Goal: Transaction & Acquisition: Purchase product/service

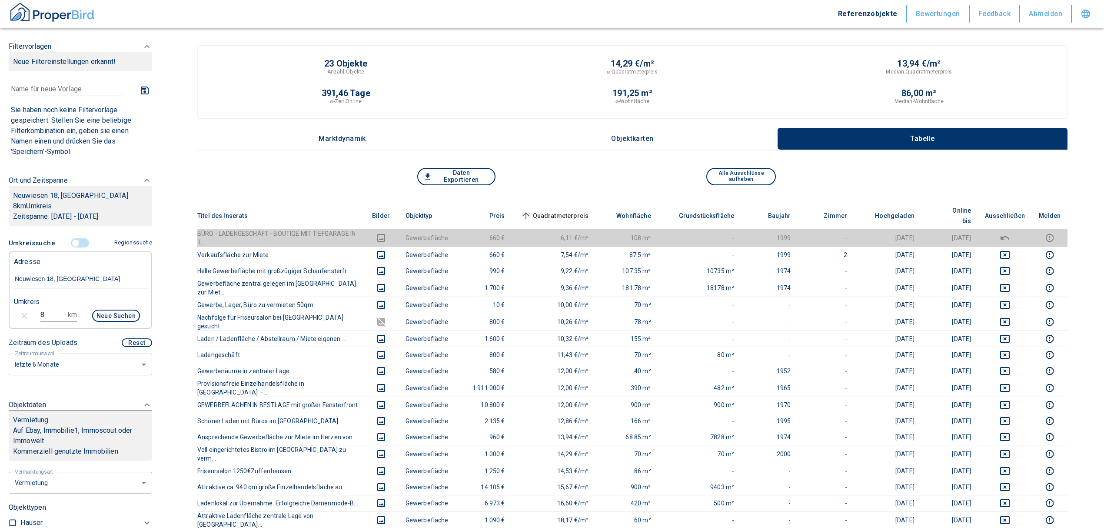
scroll to position [58, 0]
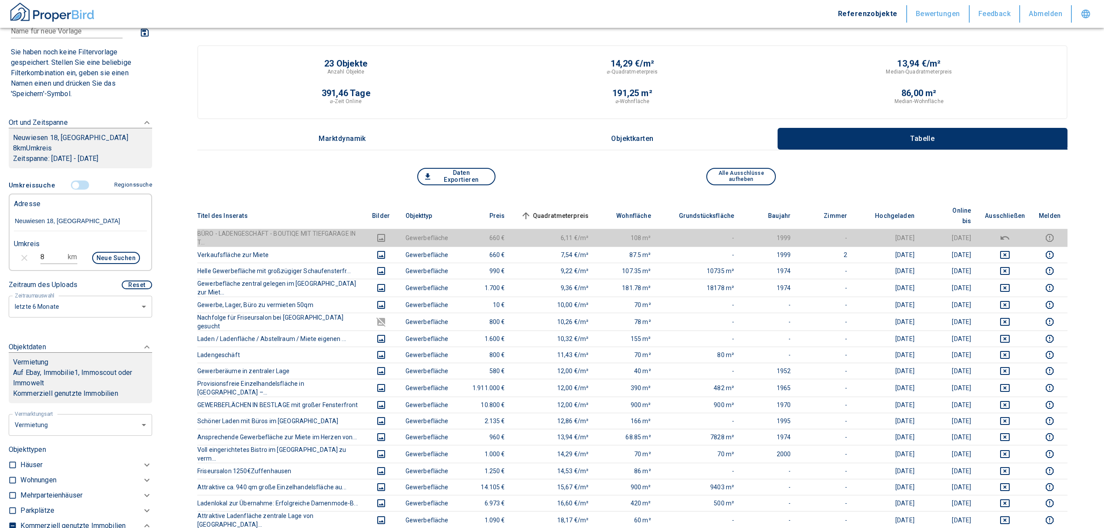
click at [73, 183] on input "controlled" at bounding box center [76, 185] width 26 height 10
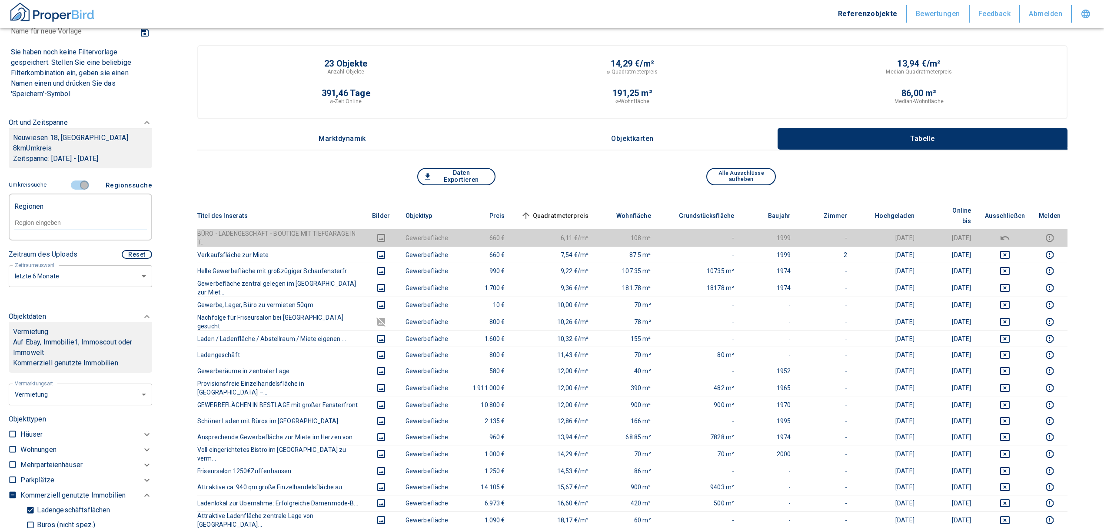
click at [83, 185] on input "controlled" at bounding box center [84, 185] width 26 height 10
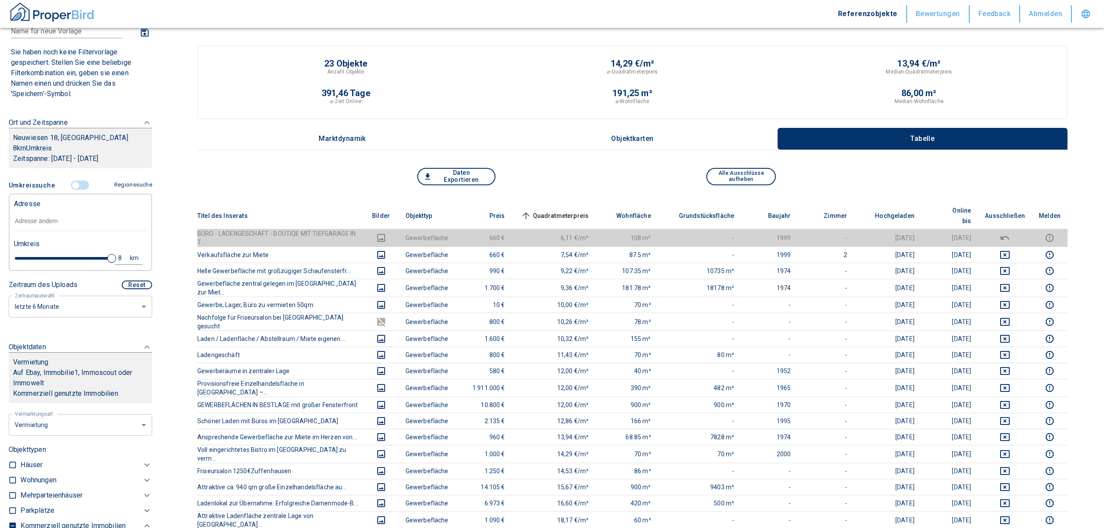
click at [50, 216] on input "text" at bounding box center [80, 221] width 133 height 20
type input "2020"
type input "4.6"
type input "2020"
type input "2.4"
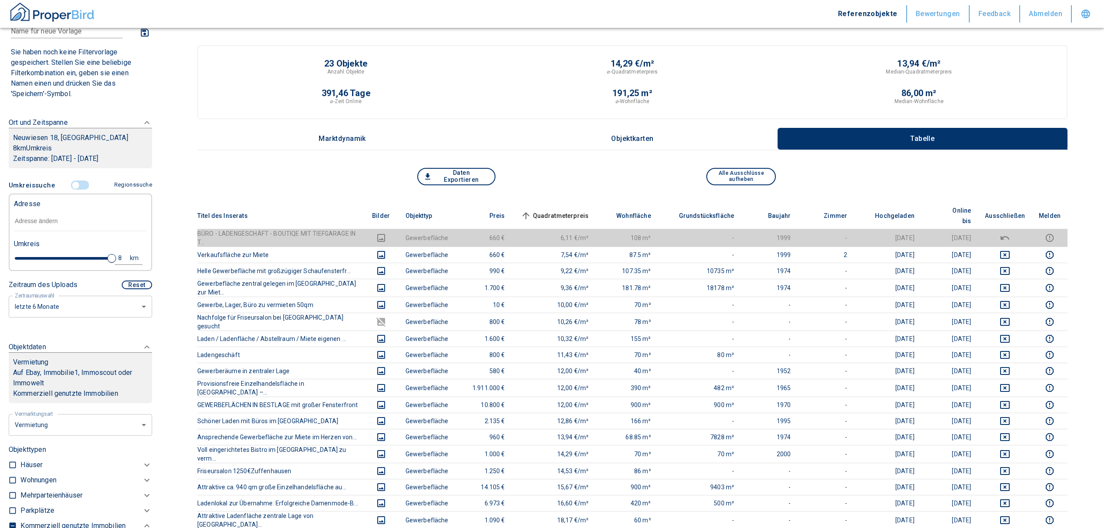
type input "2020"
type input "0.8"
type input "2020"
type input "0.4"
type input "2020"
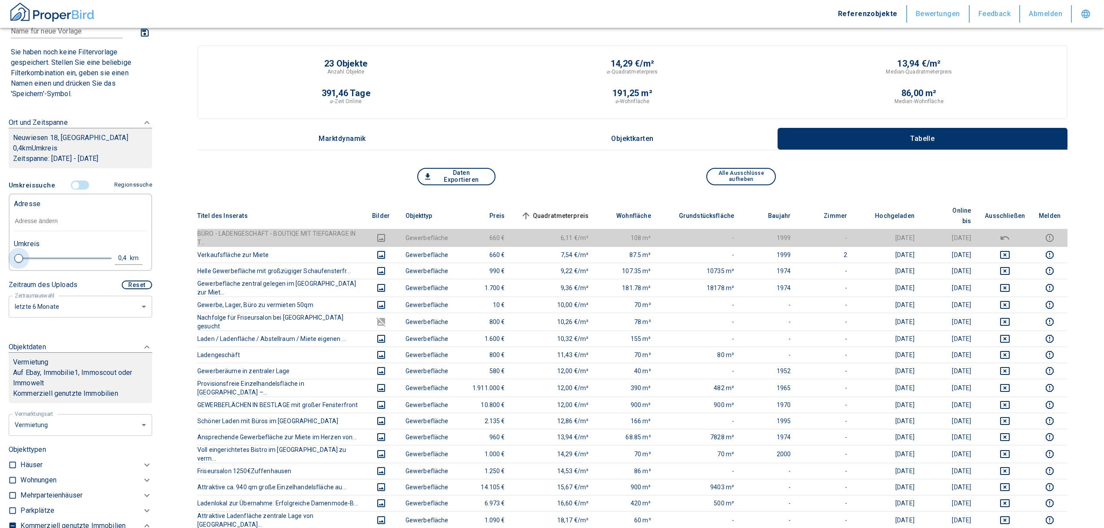
type input "0.2"
type input "2020"
type input "0.4"
type input "2020"
type input "0.8"
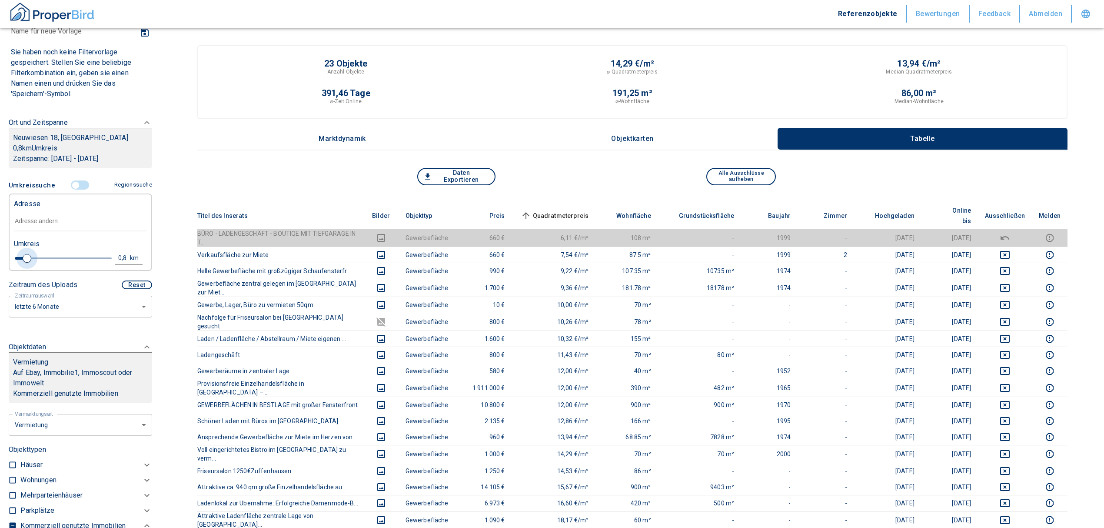
type input "2020"
type input "1"
drag, startPoint x: 103, startPoint y: 256, endPoint x: 28, endPoint y: 267, distance: 75.1
click at [28, 267] on div "Umkreis 1 km" at bounding box center [76, 251] width 133 height 35
type input "2020"
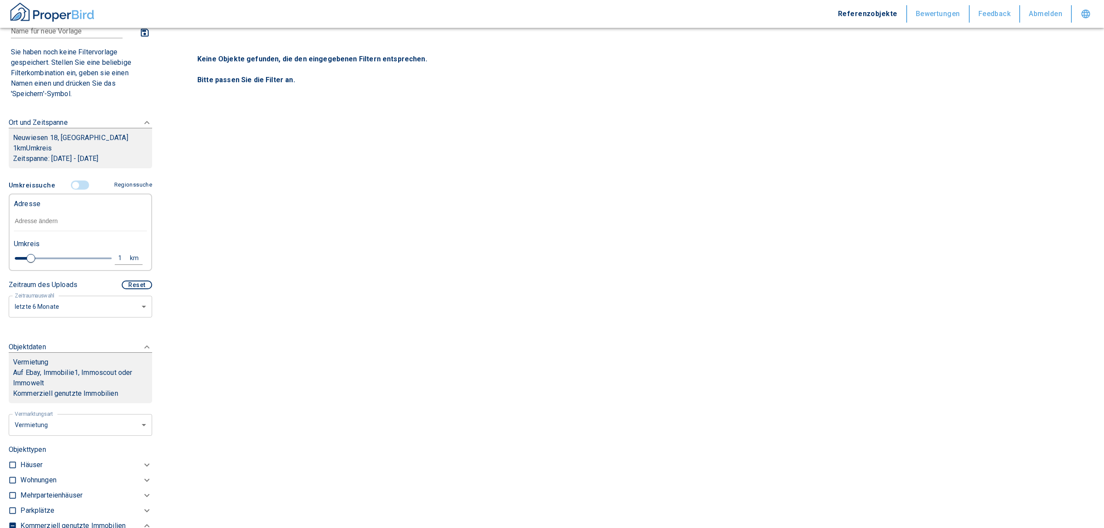
click at [54, 217] on input "text" at bounding box center [80, 221] width 133 height 20
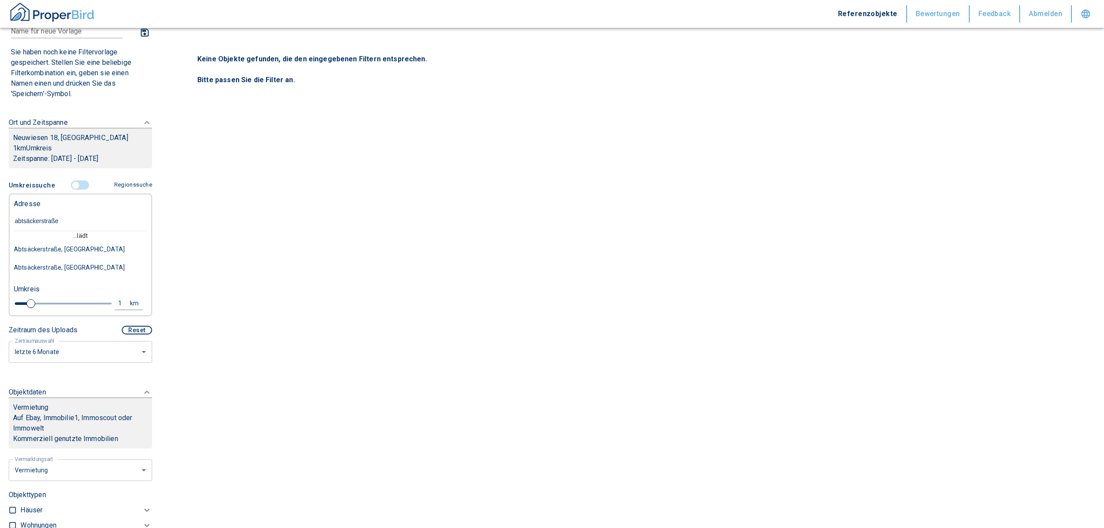
type input "[STREET_ADDRESS]"
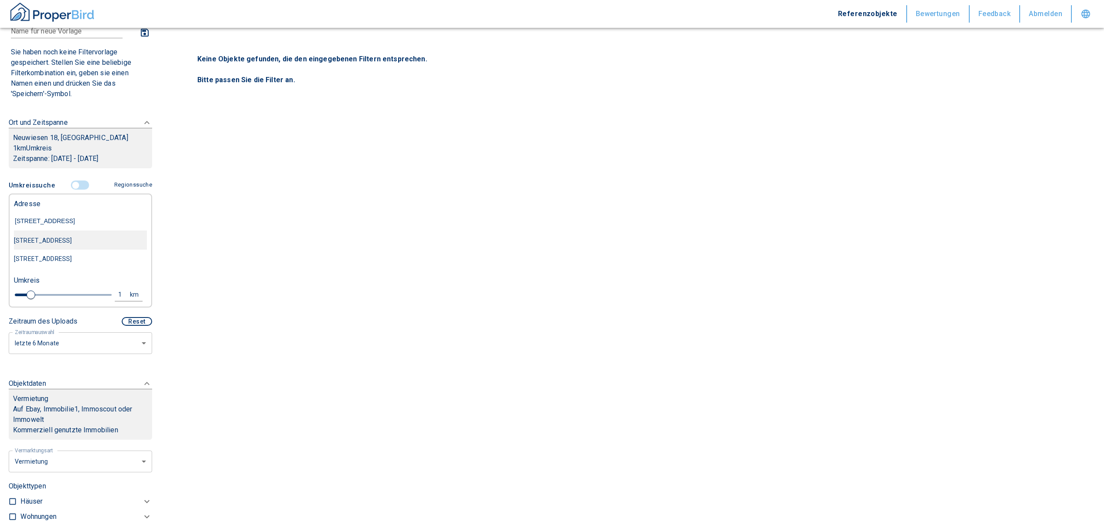
click at [56, 240] on div "[STREET_ADDRESS]" at bounding box center [80, 240] width 133 height 18
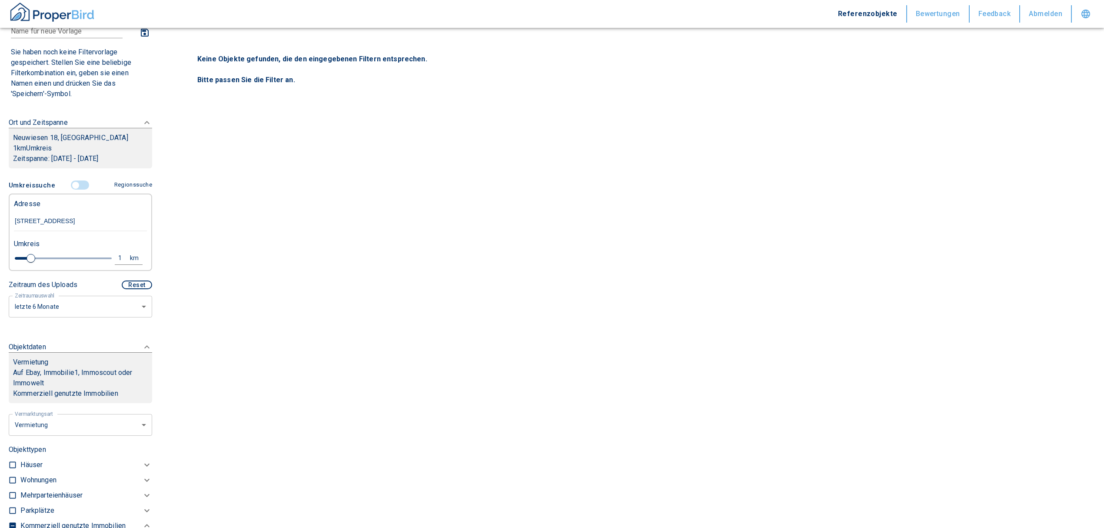
type input "2020"
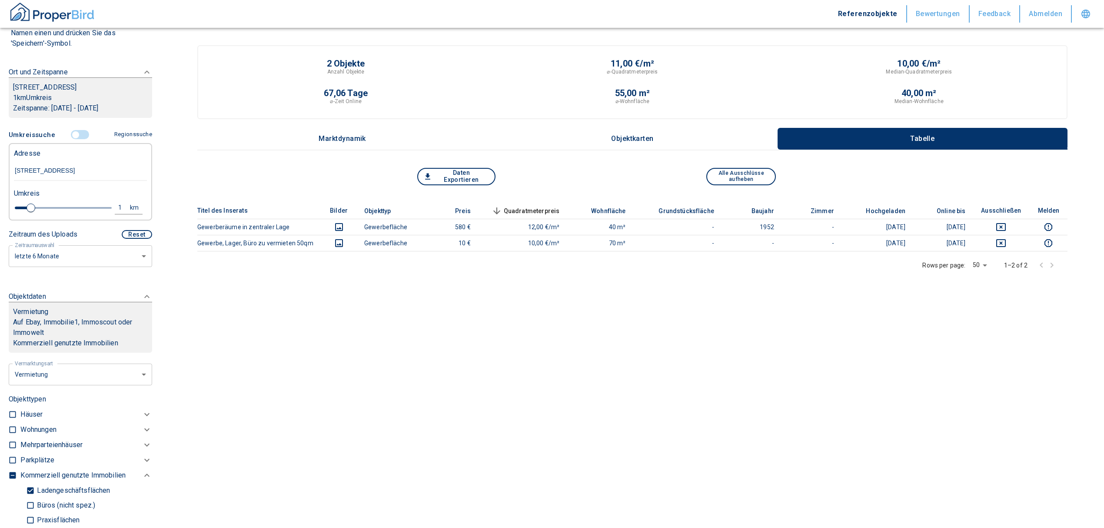
scroll to position [232, 0]
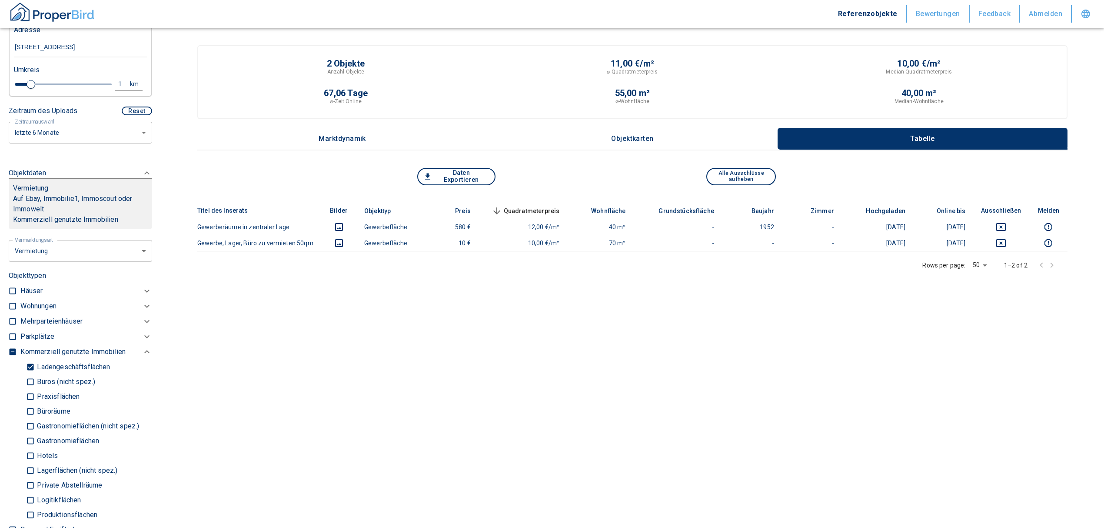
type input "[STREET_ADDRESS]"
click at [28, 363] on input "Ladengeschäftsflächen" at bounding box center [30, 366] width 9 height 15
checkbox input "false"
type input "2020"
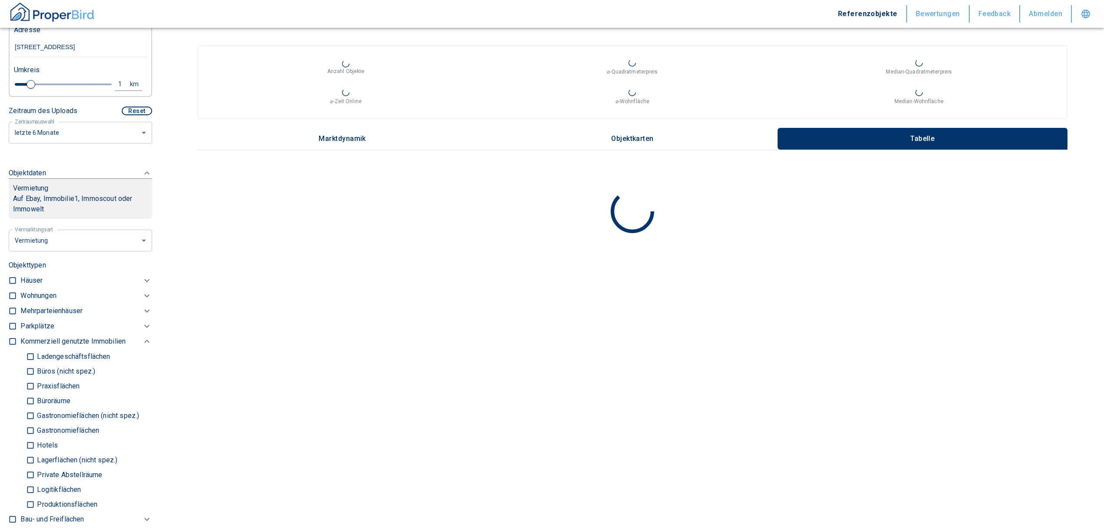
click at [23, 278] on p "Häuser" at bounding box center [31, 280] width 22 height 10
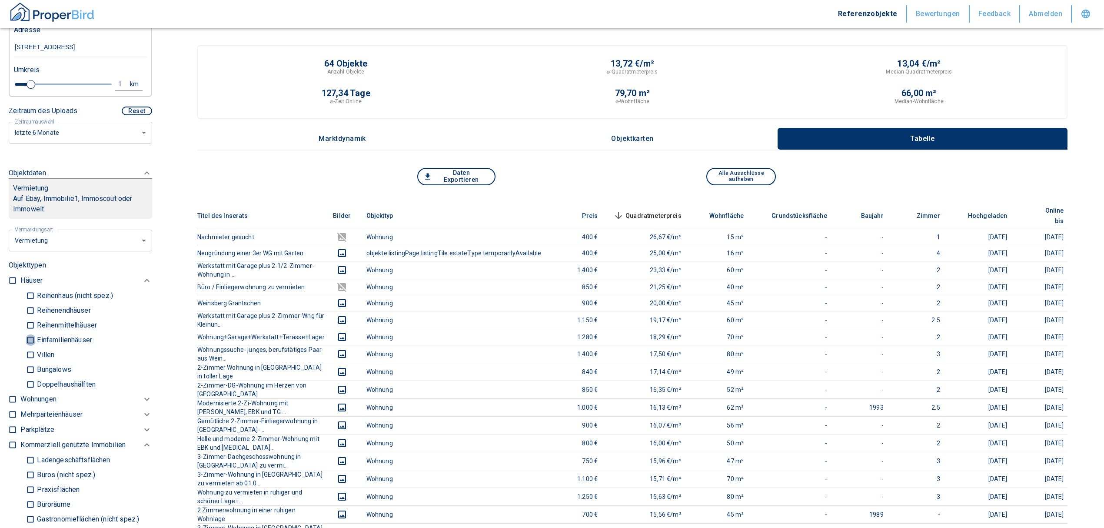
click at [26, 335] on input "Einfamilienhäuser" at bounding box center [30, 339] width 9 height 15
checkbox input "true"
type input "2020"
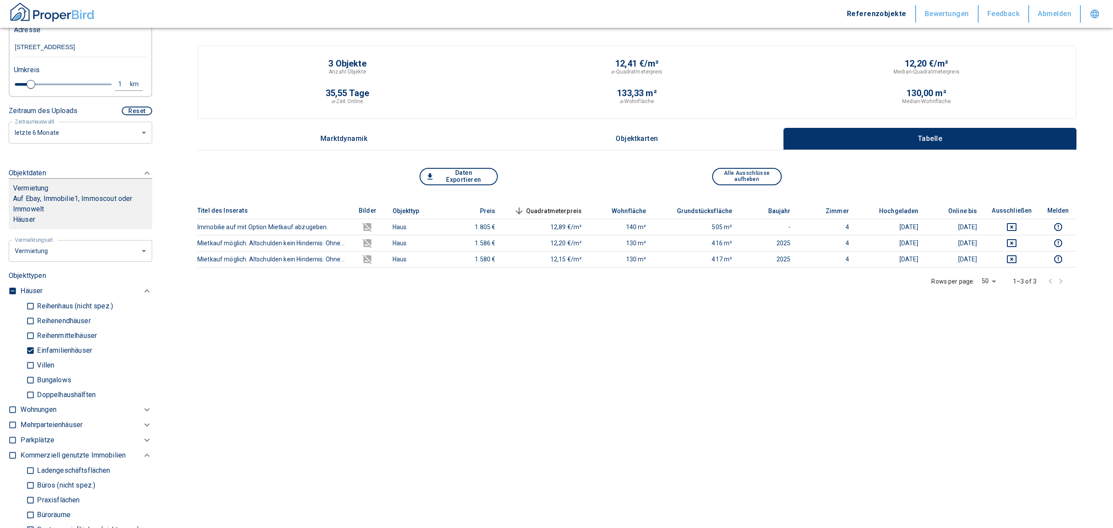
click at [80, 252] on body "Referenzobjekte Bewertungen Feedback Abmelden Filtervorlagen Neue Filtereinstel…" at bounding box center [556, 283] width 1113 height 566
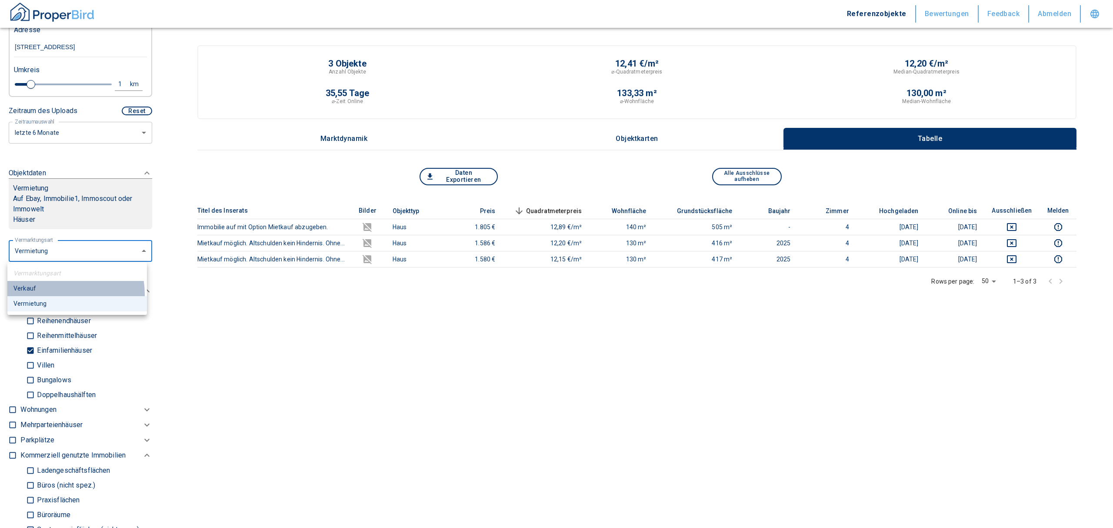
click at [54, 294] on li "Verkauf" at bounding box center [77, 288] width 140 height 15
type input "buy"
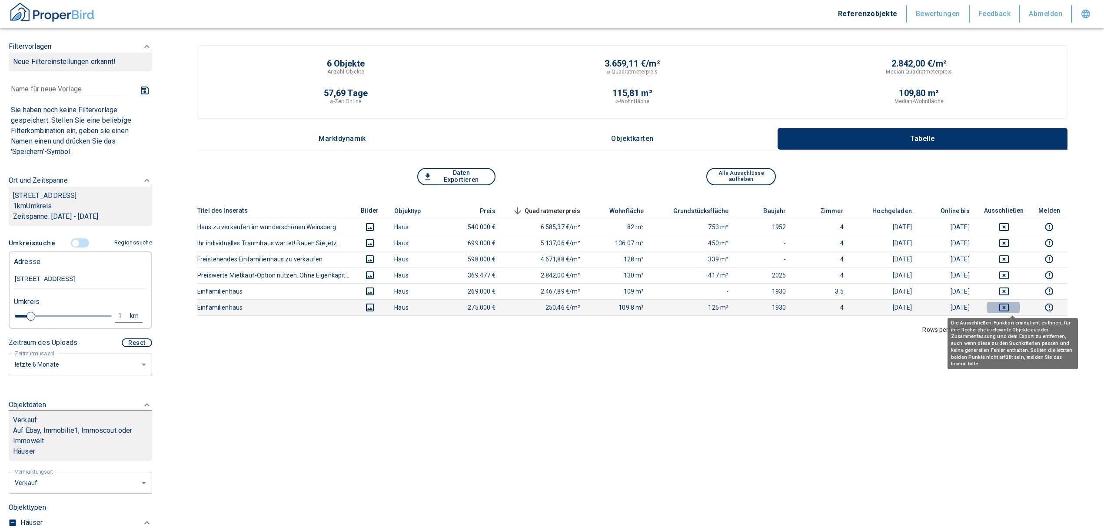
click at [1009, 309] on icon "deselect this listing" at bounding box center [1004, 307] width 10 height 10
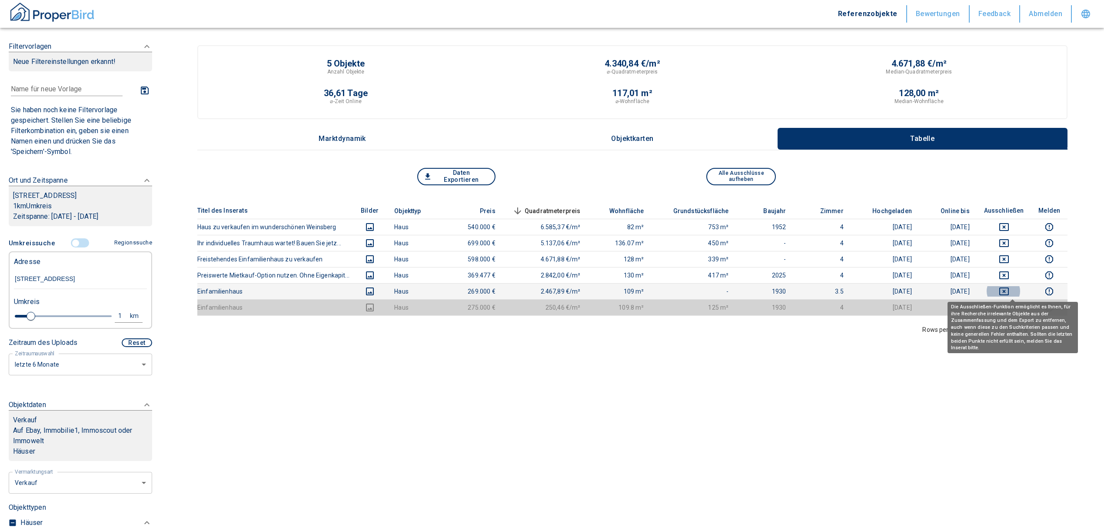
click at [1009, 287] on icon "deselect this listing" at bounding box center [1004, 291] width 10 height 8
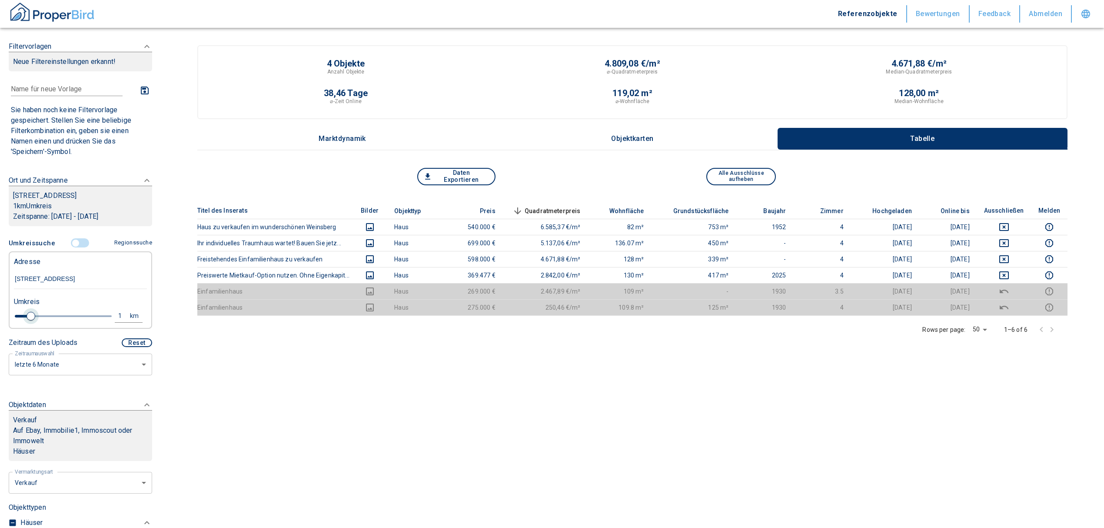
type input "2020"
type input "1.2"
type input "2020"
type input "1.4"
type input "2020"
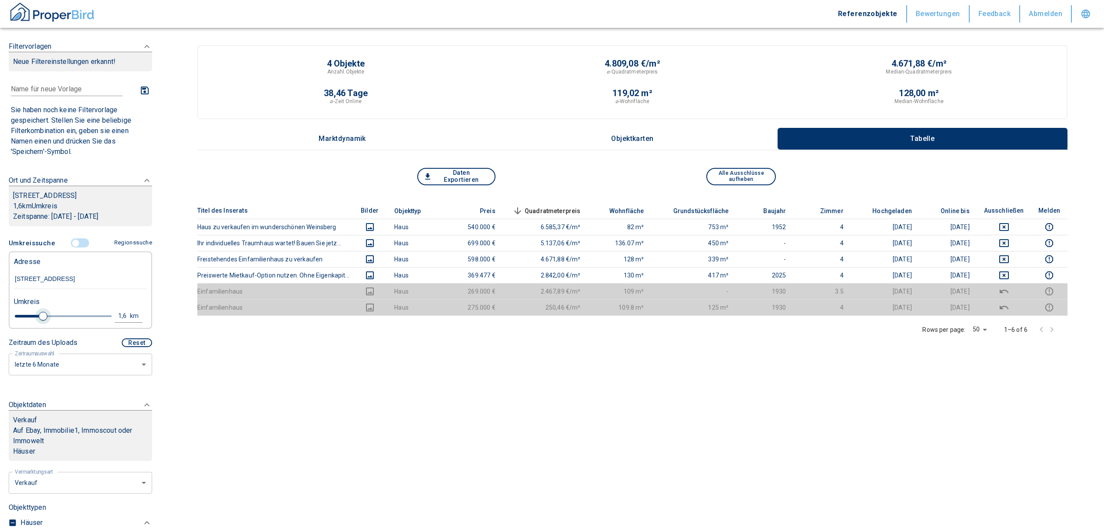
type input "1.6"
type input "2020"
type input "1.8"
type input "2020"
type input "2"
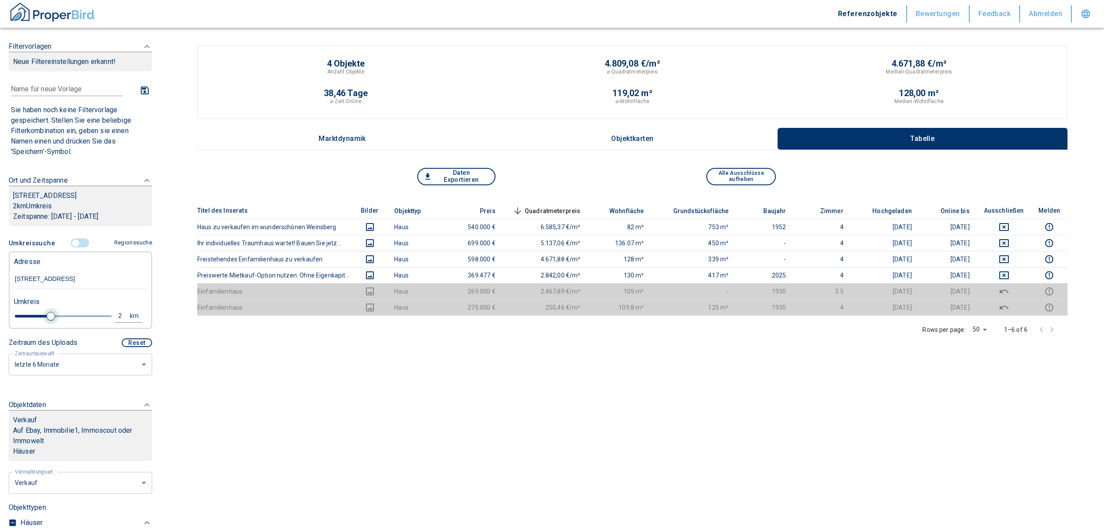
drag, startPoint x: 28, startPoint y: 315, endPoint x: 48, endPoint y: 315, distance: 19.6
click at [48, 315] on span at bounding box center [51, 316] width 9 height 9
type input "2020"
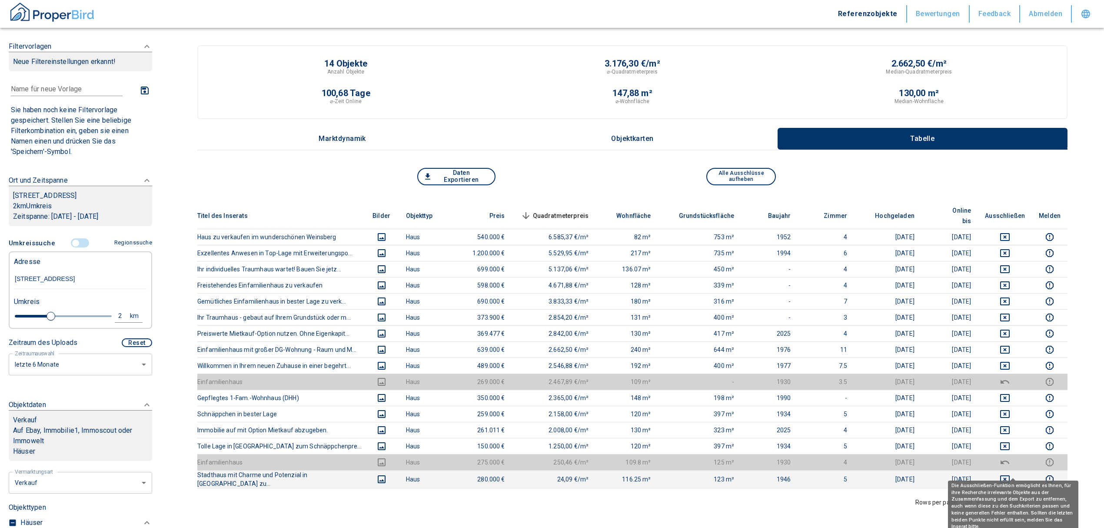
click at [1010, 474] on icon "deselect this listing" at bounding box center [1005, 479] width 10 height 10
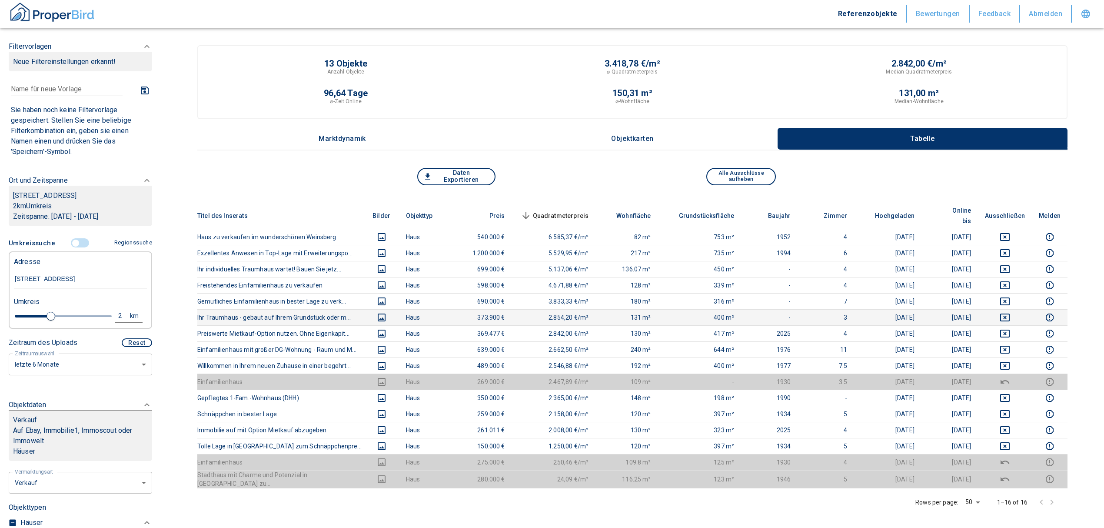
click at [1010, 312] on icon "deselect this listing" at bounding box center [1005, 317] width 10 height 10
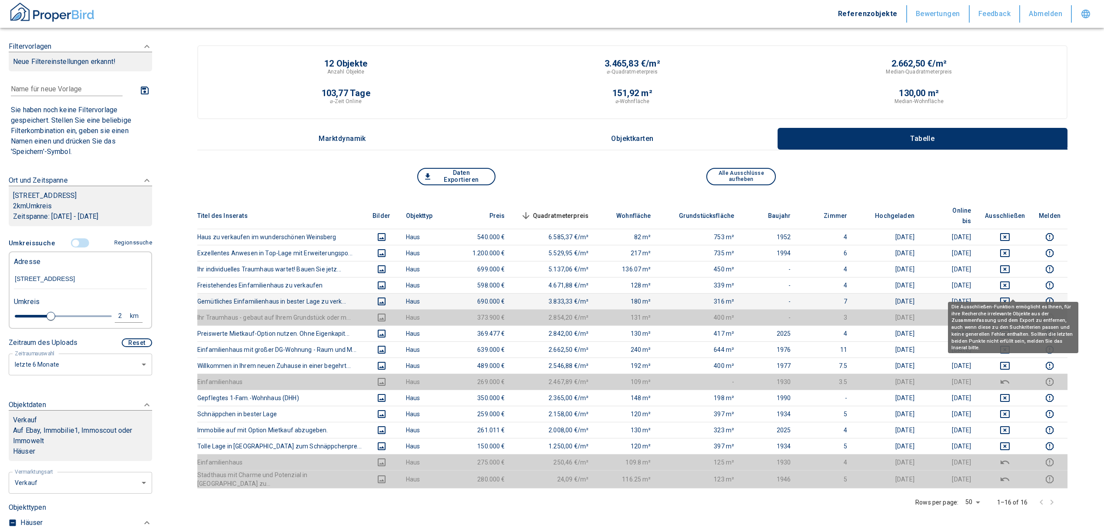
click at [1010, 296] on icon "deselect this listing" at bounding box center [1005, 301] width 10 height 10
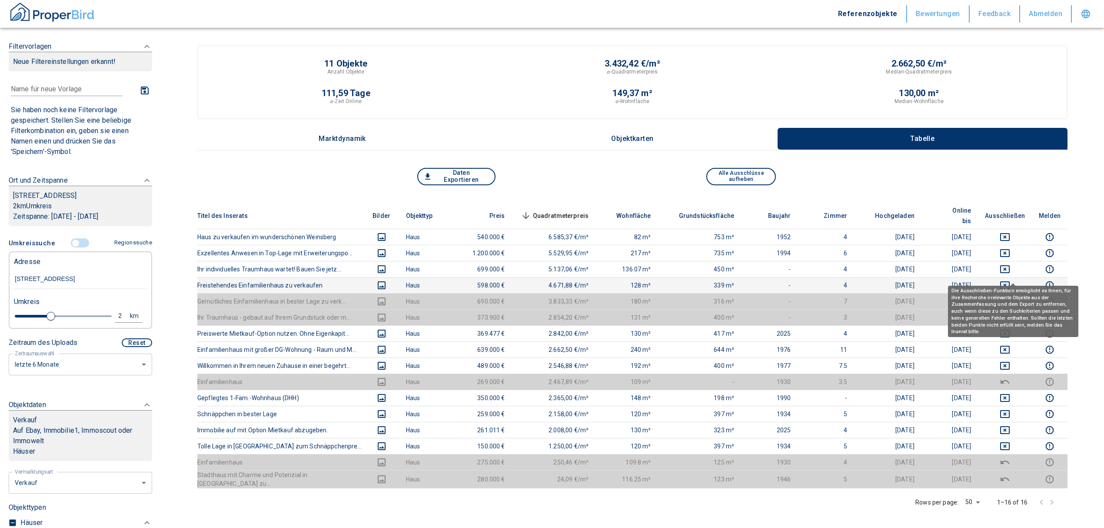
click at [1010, 280] on icon "deselect this listing" at bounding box center [1005, 285] width 10 height 10
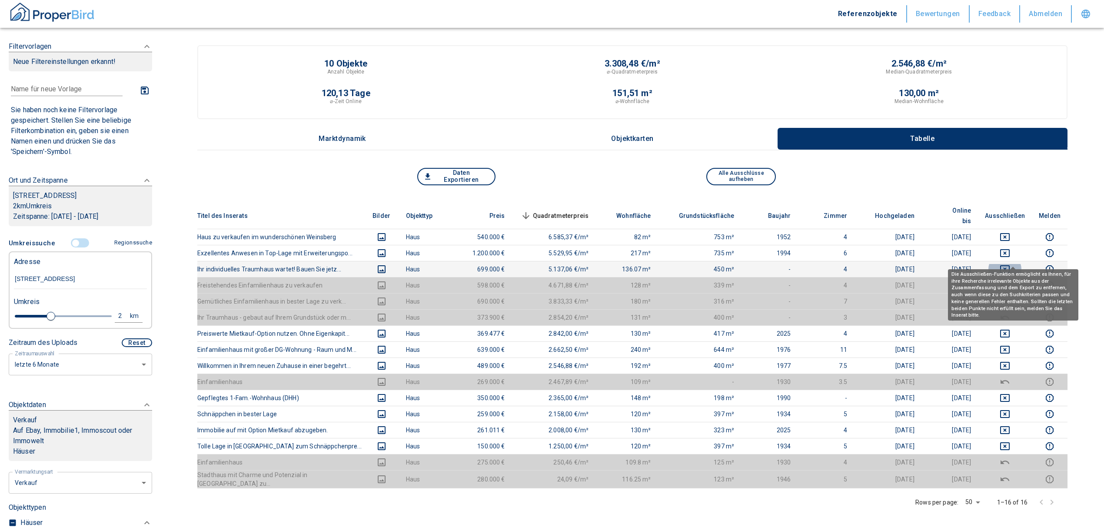
click at [1010, 265] on icon "deselect this listing" at bounding box center [1005, 269] width 10 height 8
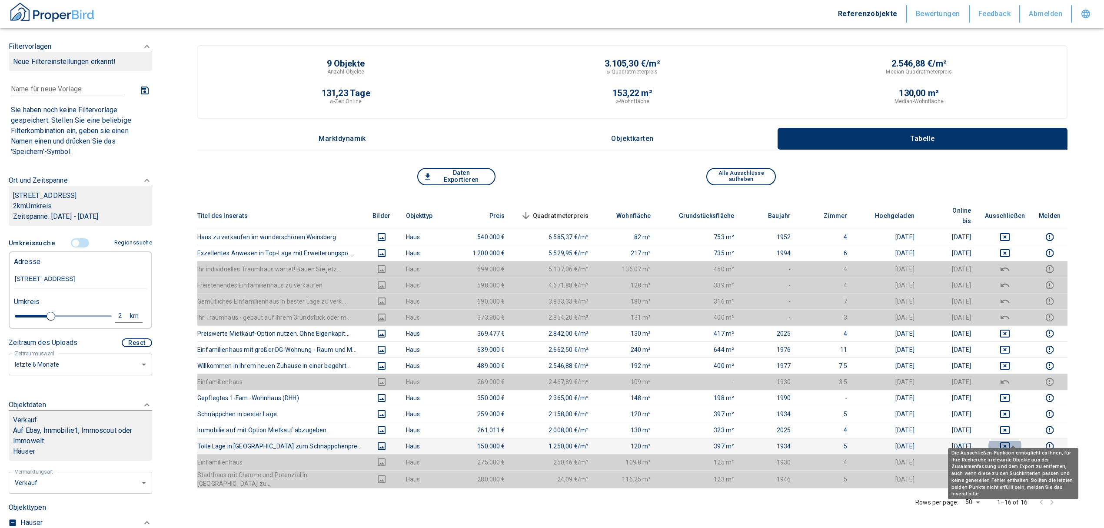
click at [1010, 442] on icon "deselect this listing" at bounding box center [1005, 446] width 10 height 8
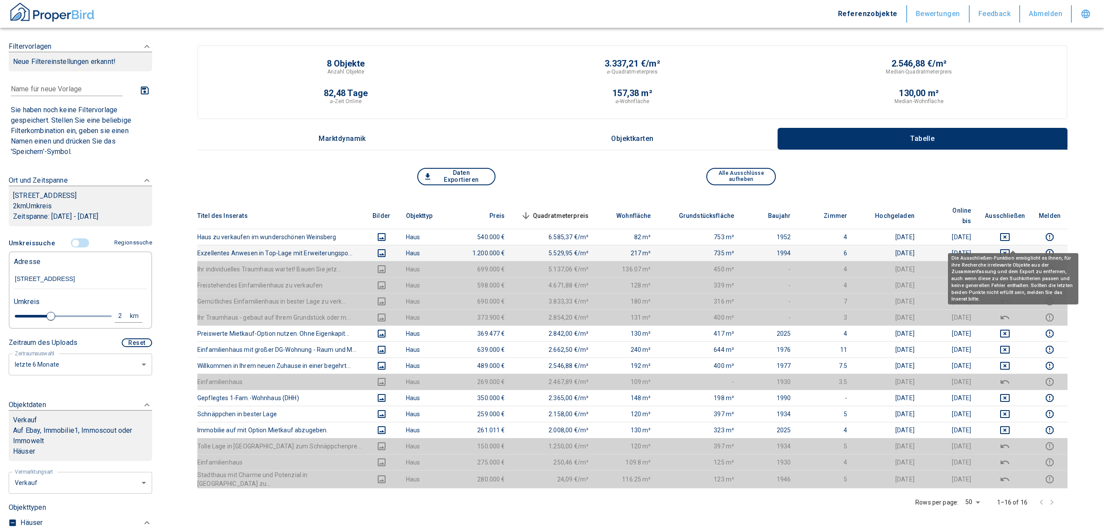
click at [1010, 248] on icon "deselect this listing" at bounding box center [1005, 253] width 10 height 10
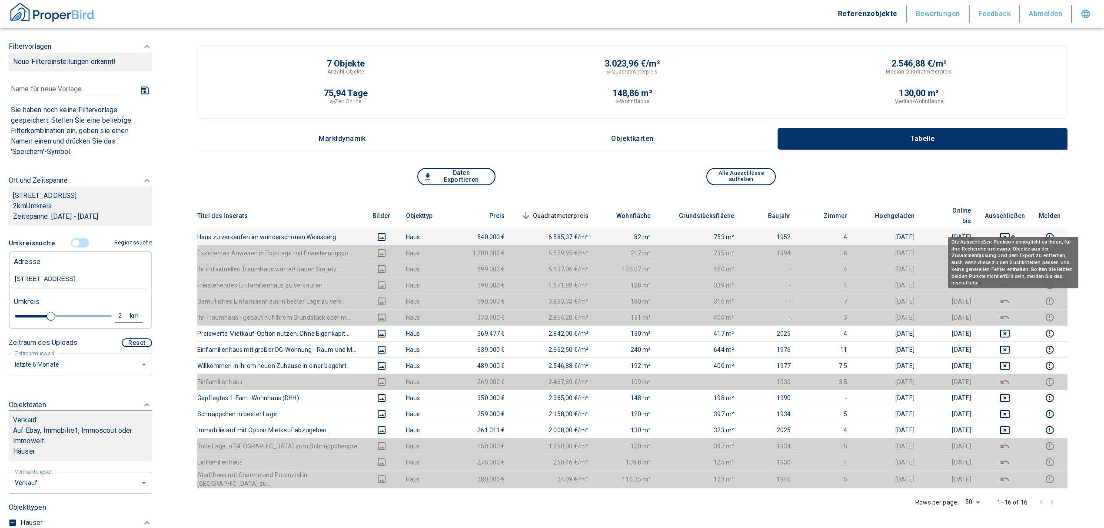
click at [1010, 232] on icon "deselect this listing" at bounding box center [1005, 237] width 10 height 10
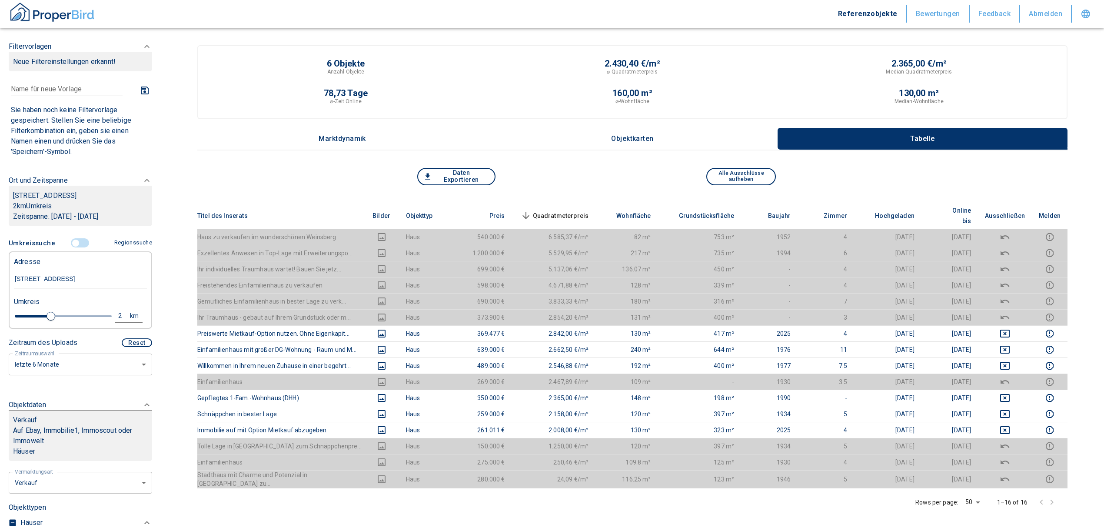
click at [466, 177] on button "Daten Exportieren" at bounding box center [456, 176] width 78 height 17
click at [454, 179] on button "Daten Exportieren" at bounding box center [456, 176] width 78 height 17
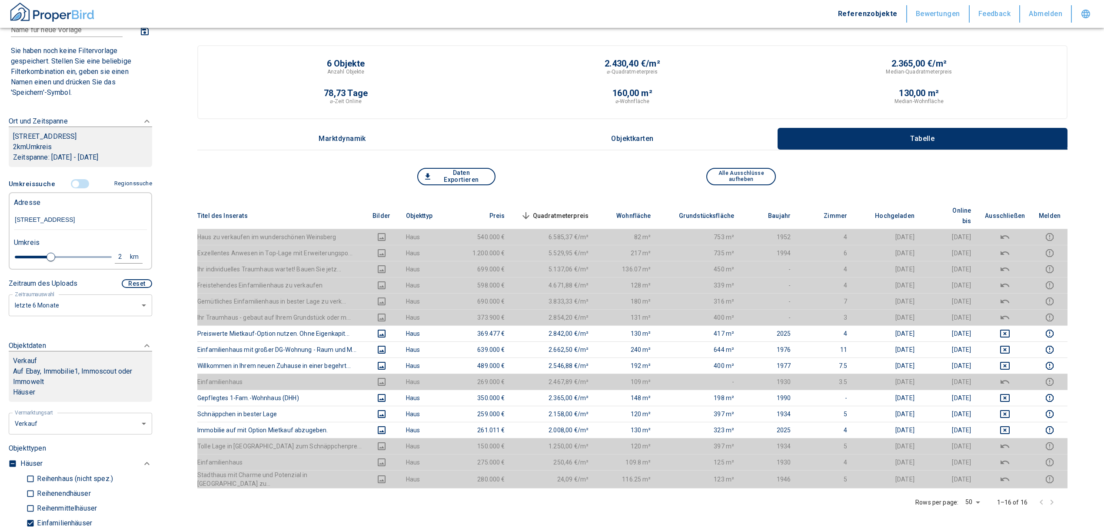
scroll to position [58, 0]
click at [71, 181] on input "controlled" at bounding box center [76, 185] width 26 height 10
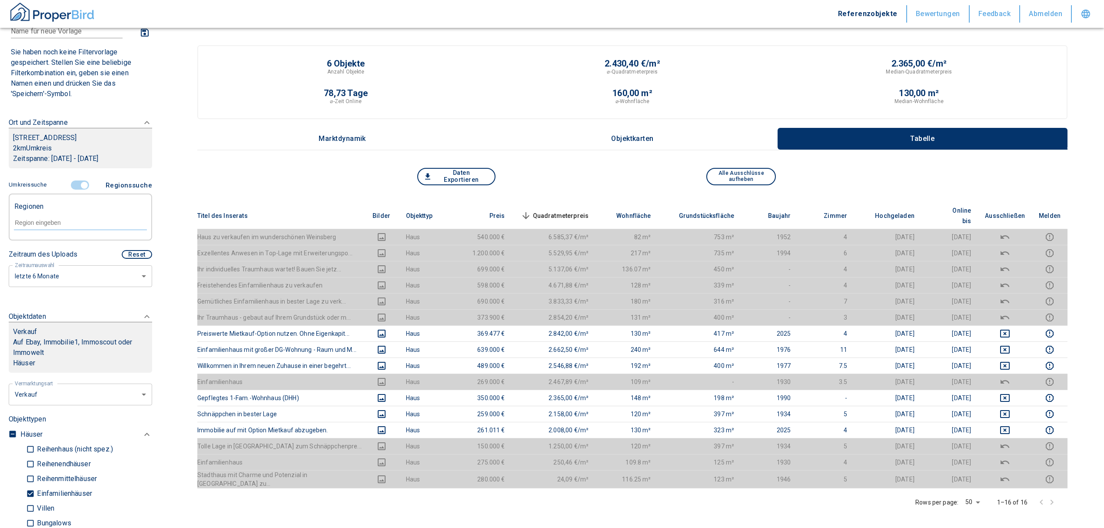
click at [63, 225] on input "text" at bounding box center [80, 223] width 133 height 8
click at [57, 243] on li "74248 Ellhofen" at bounding box center [75, 243] width 125 height 16
type input "74248"
type input "2020"
type input "74248 Ellhofen"
